Goal: Obtain resource: Download file/media

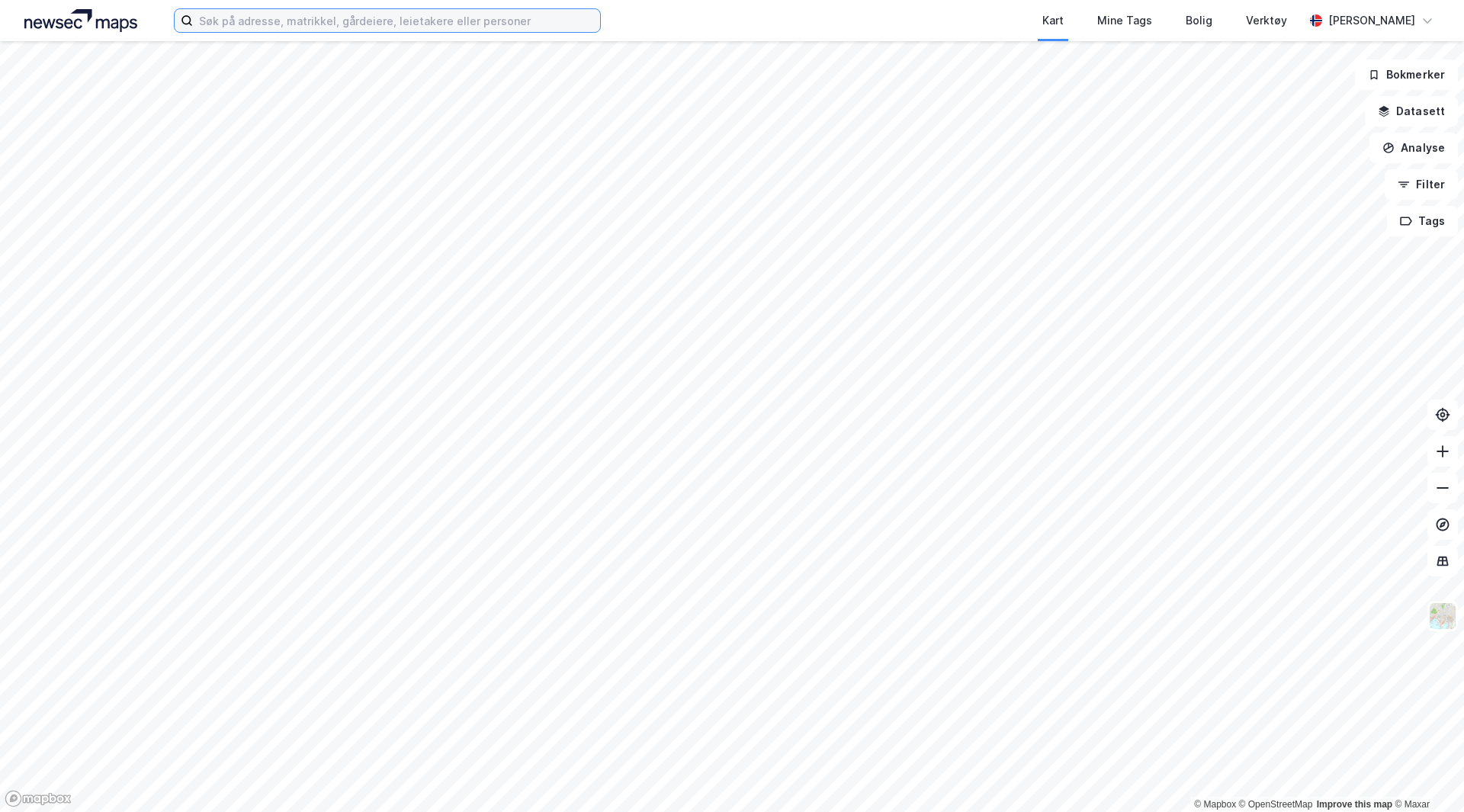
click at [476, 24] on input at bounding box center [396, 20] width 407 height 23
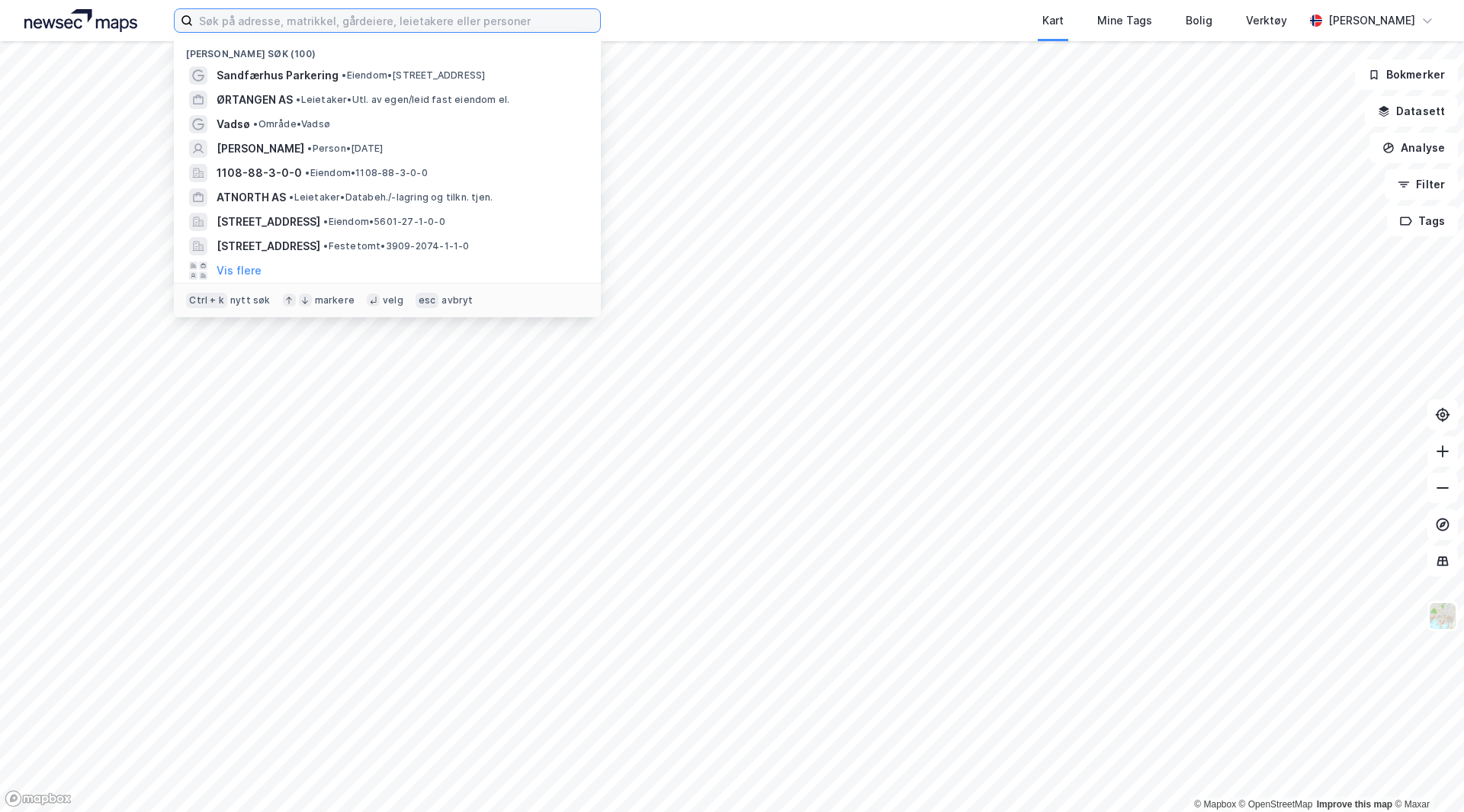
click at [476, 24] on input at bounding box center [396, 20] width 407 height 23
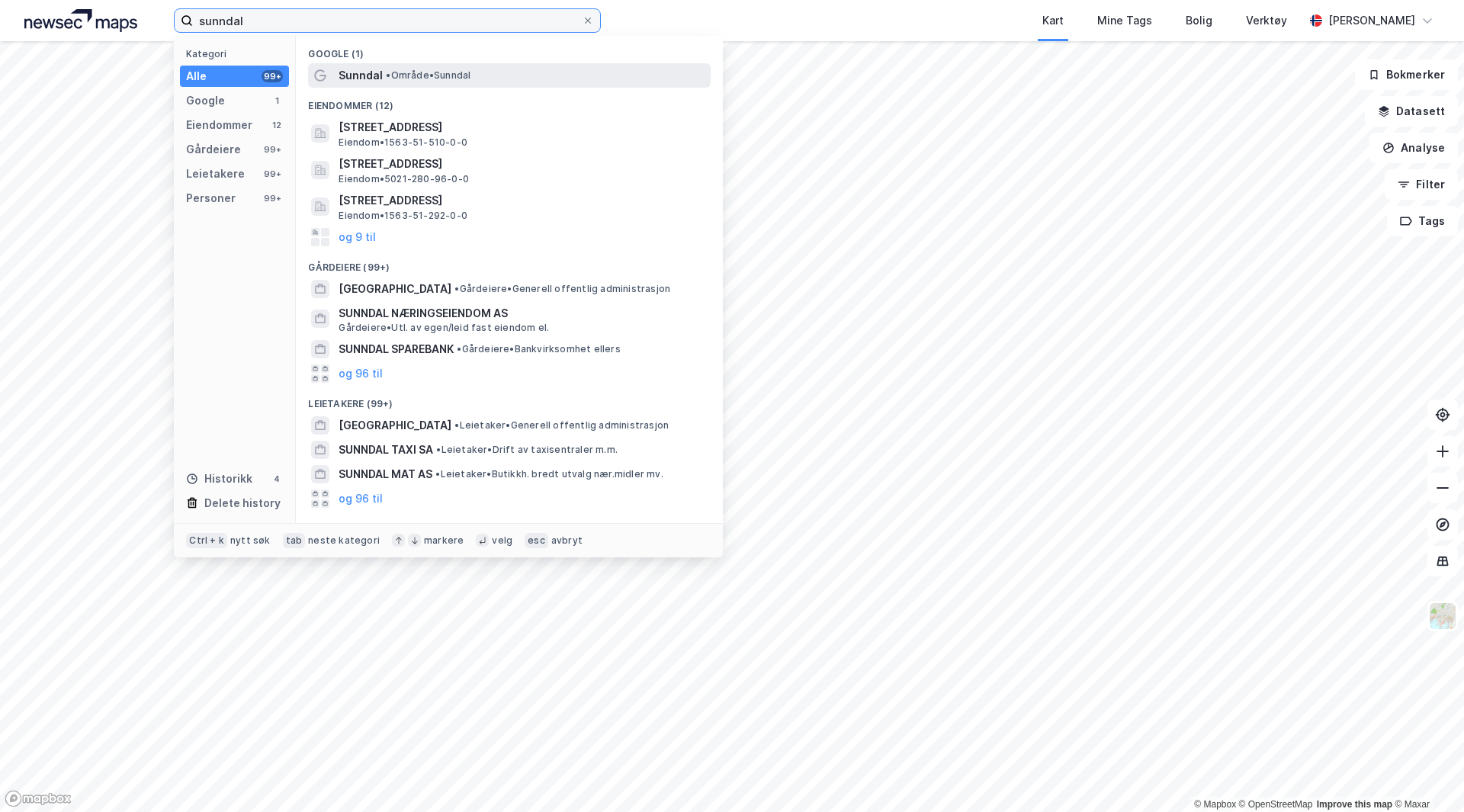
type input "sunndal"
click at [395, 70] on span "• Område • [GEOGRAPHIC_DATA]" at bounding box center [427, 76] width 85 height 12
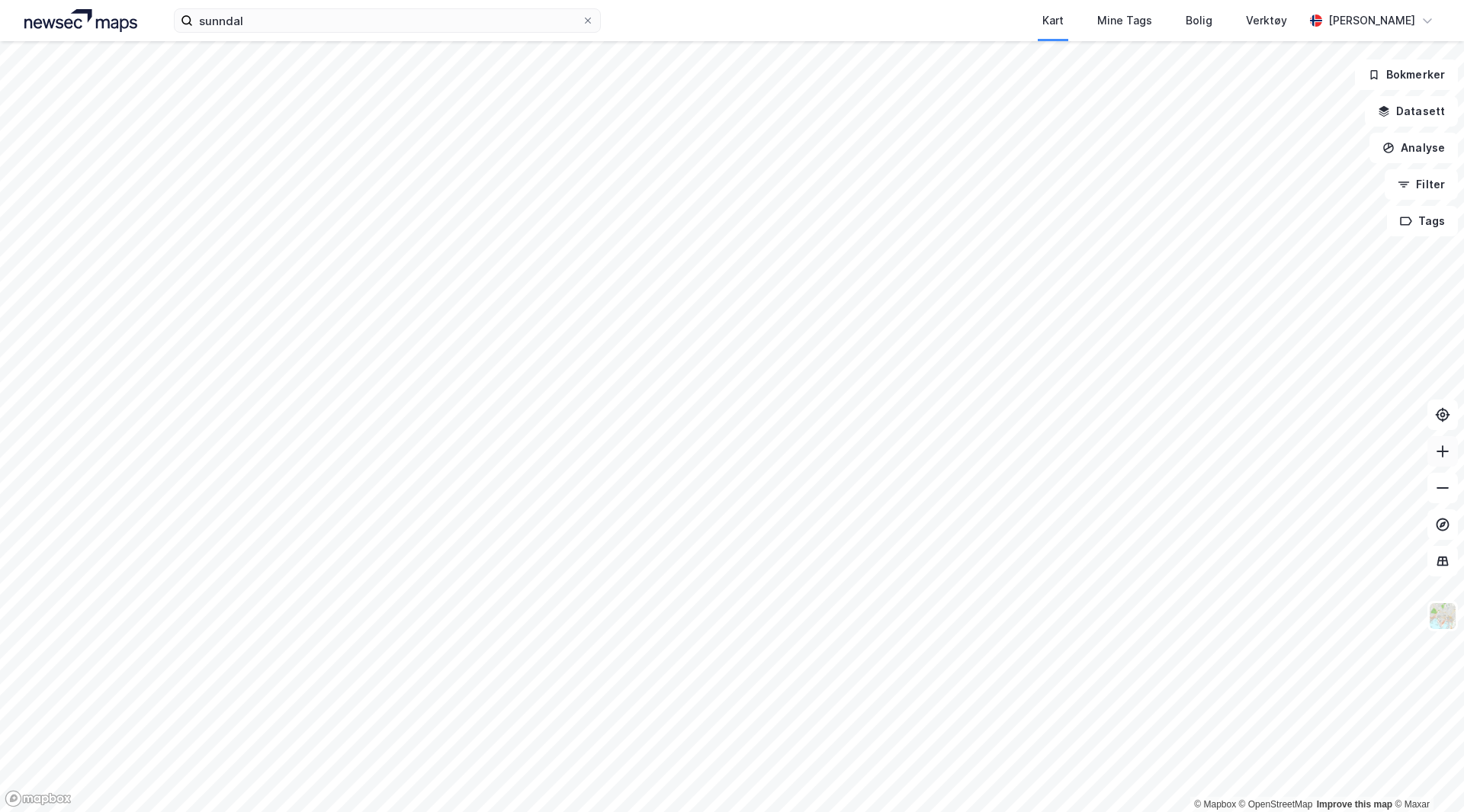
click at [1443, 450] on icon at bounding box center [1443, 451] width 2 height 12
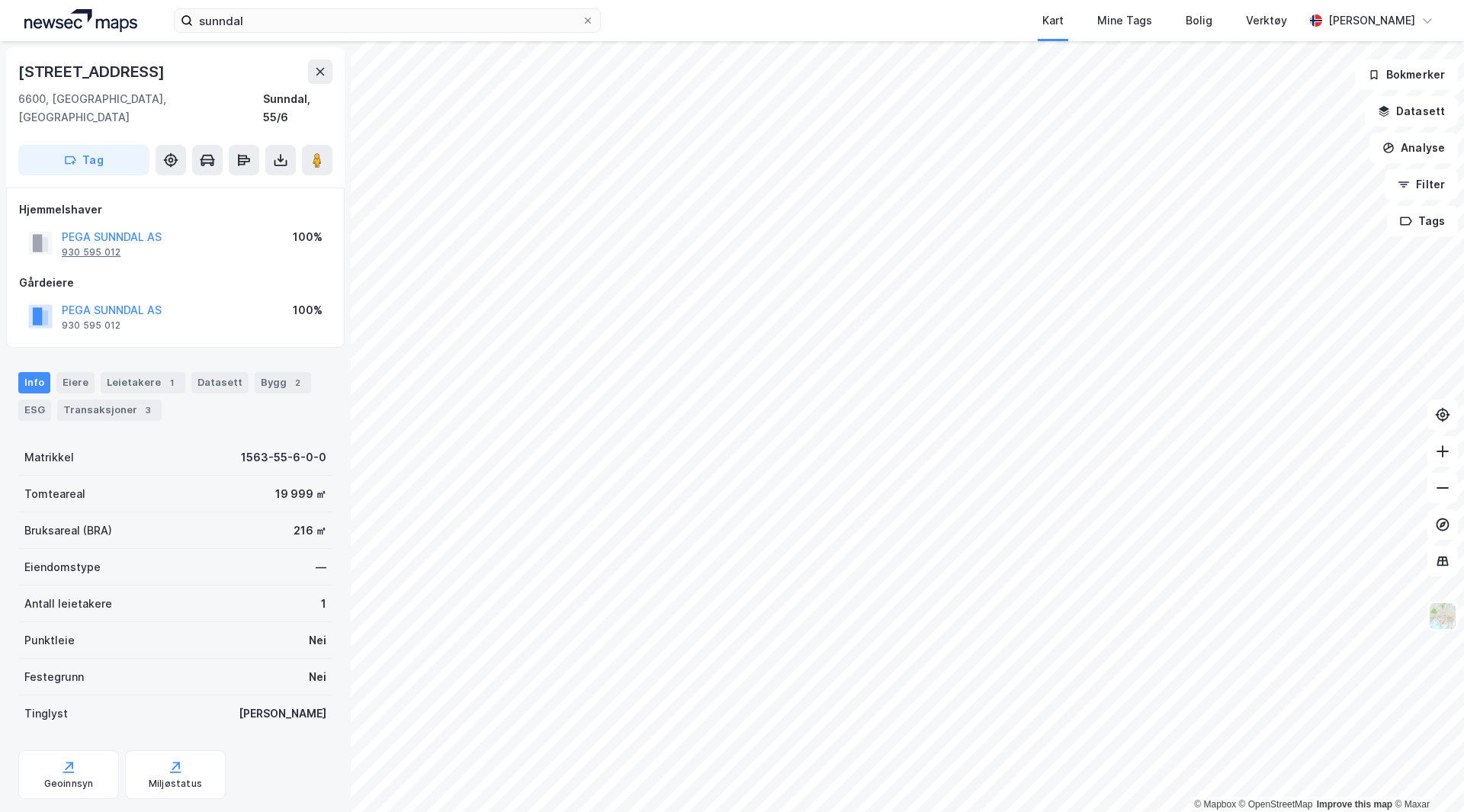
click at [99, 247] on div "930 595 012" at bounding box center [91, 253] width 59 height 12
click at [285, 152] on icon at bounding box center [280, 159] width 15 height 15
click at [255, 178] on div "Last ned grunnbok" at bounding box center [215, 190] width 162 height 24
